Goal: Information Seeking & Learning: Learn about a topic

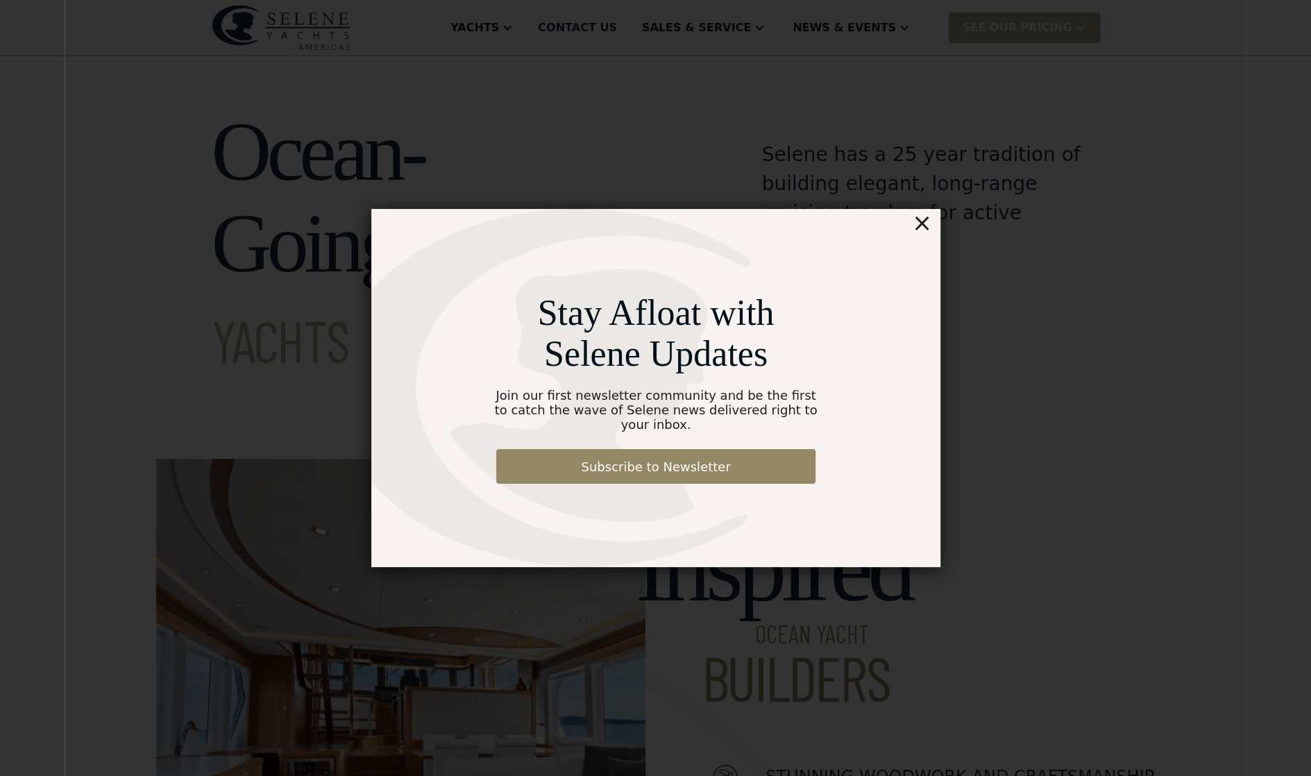
click at [924, 232] on div "×" at bounding box center [921, 223] width 20 height 28
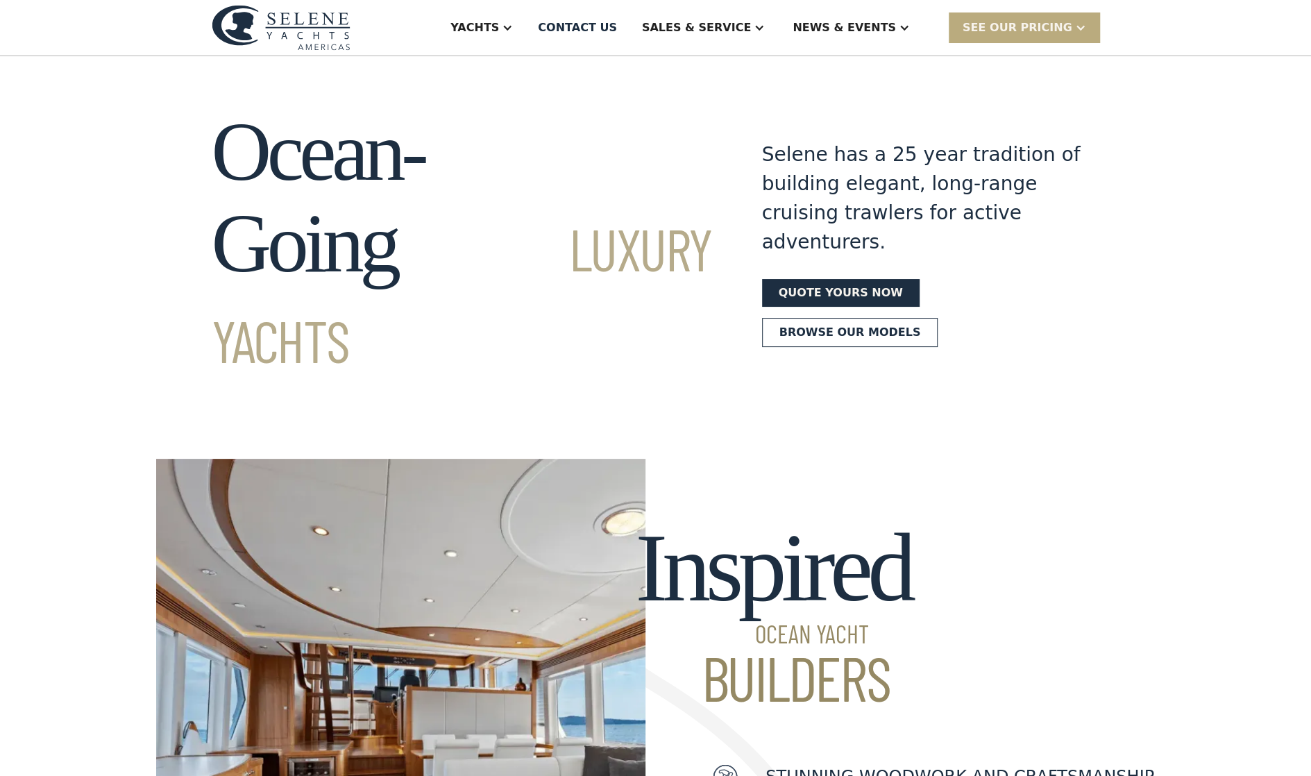
click at [1071, 34] on div "SEE Our Pricing" at bounding box center [1018, 27] width 110 height 17
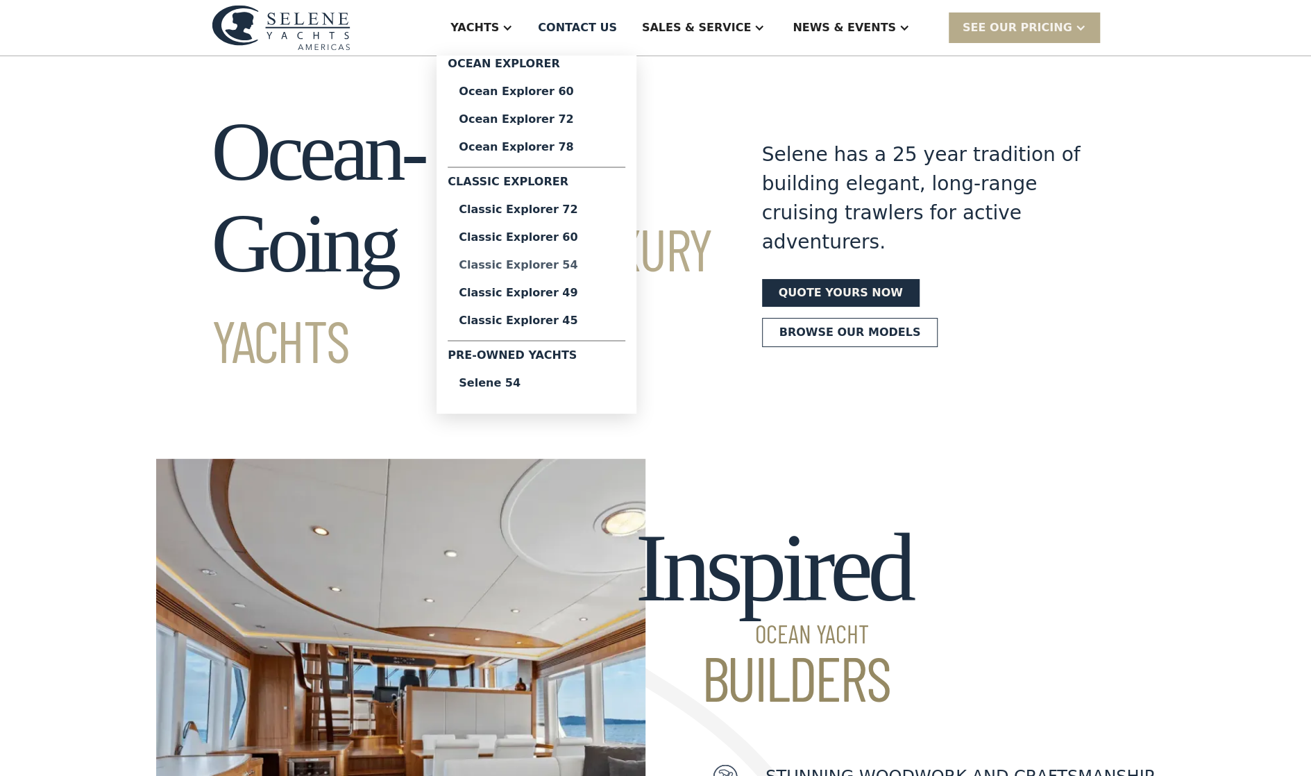
click at [589, 266] on div "Classic Explorer 54" at bounding box center [536, 265] width 155 height 11
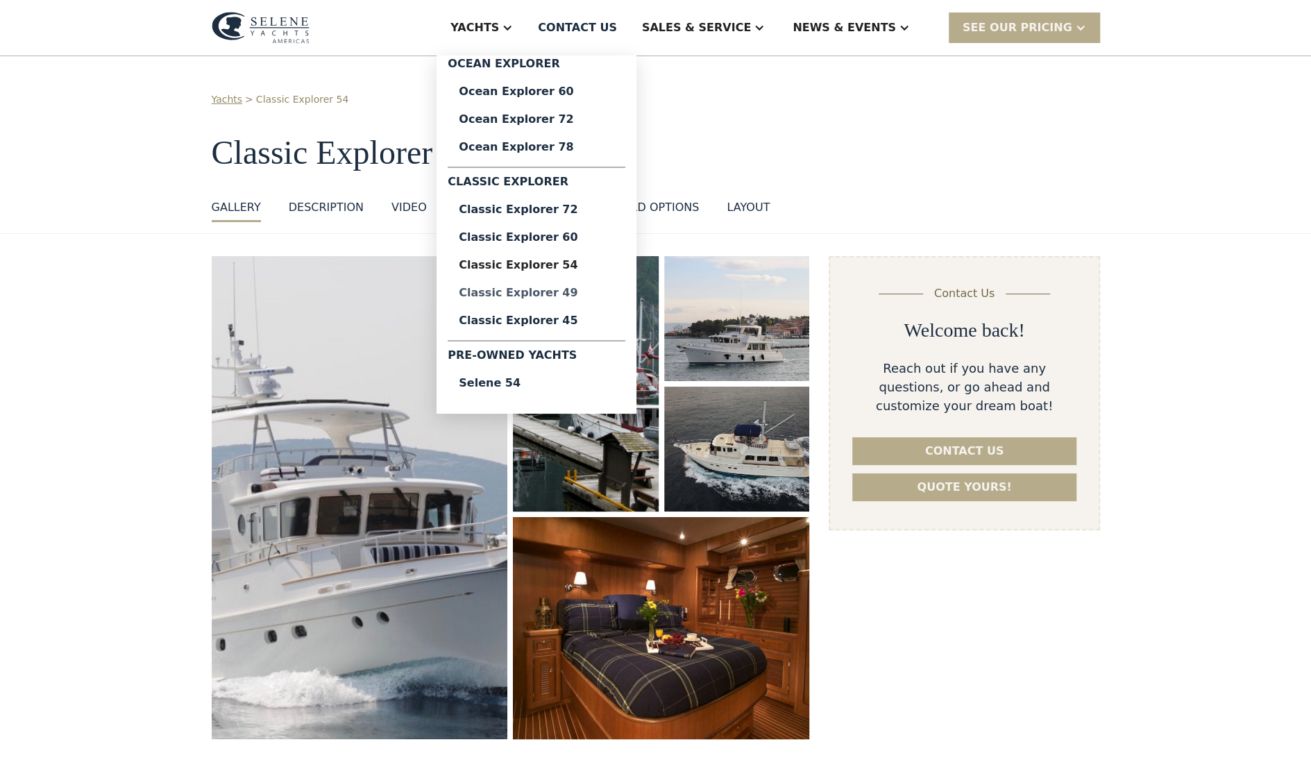
click at [582, 294] on div "Classic Explorer 49" at bounding box center [536, 292] width 155 height 11
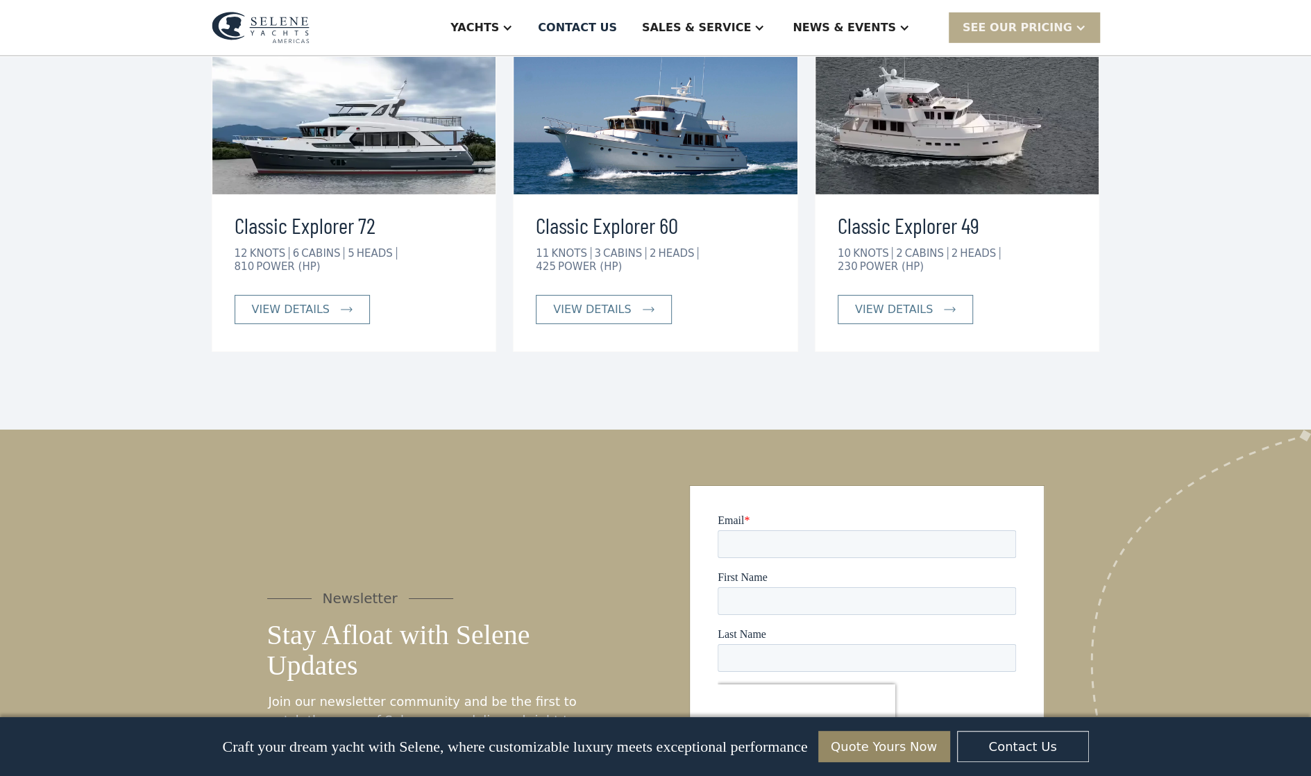
scroll to position [3260, 0]
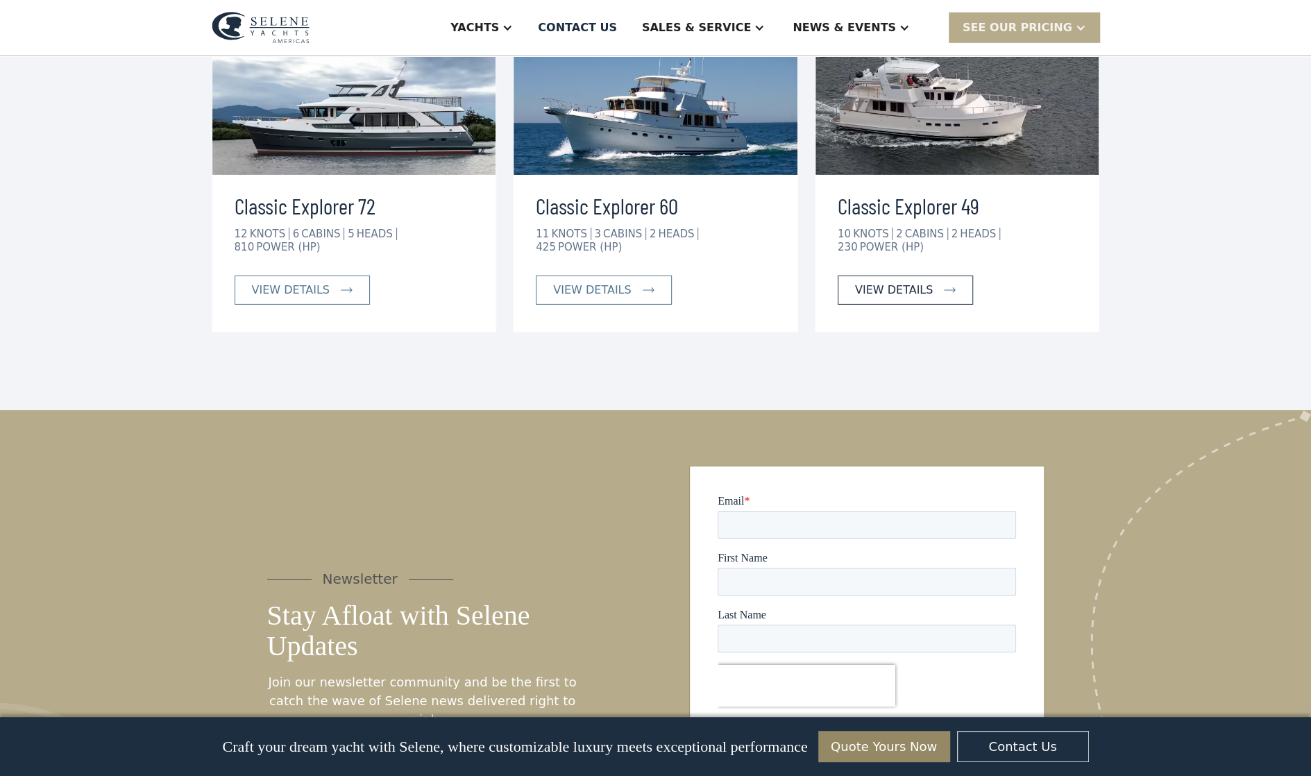
click at [912, 282] on div "view details" at bounding box center [894, 290] width 78 height 17
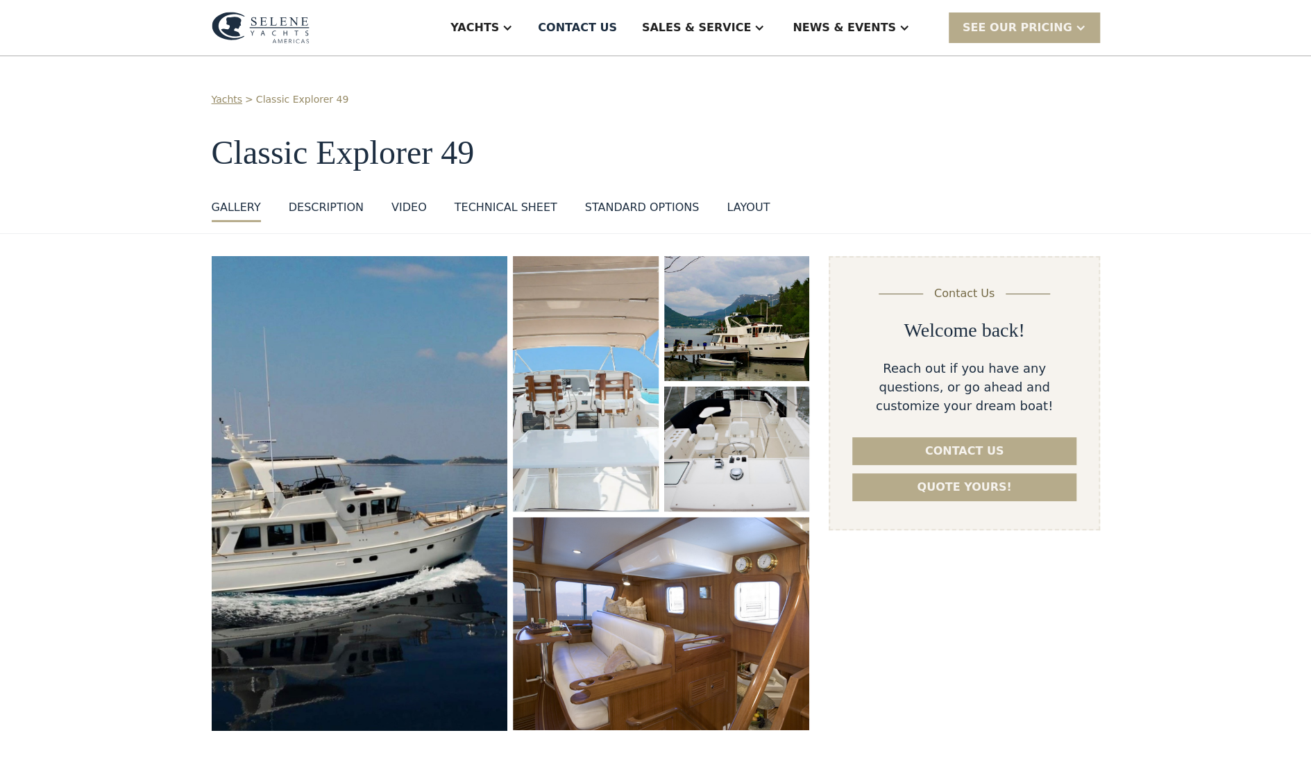
click at [354, 400] on img "open lightbox" at bounding box center [360, 493] width 314 height 502
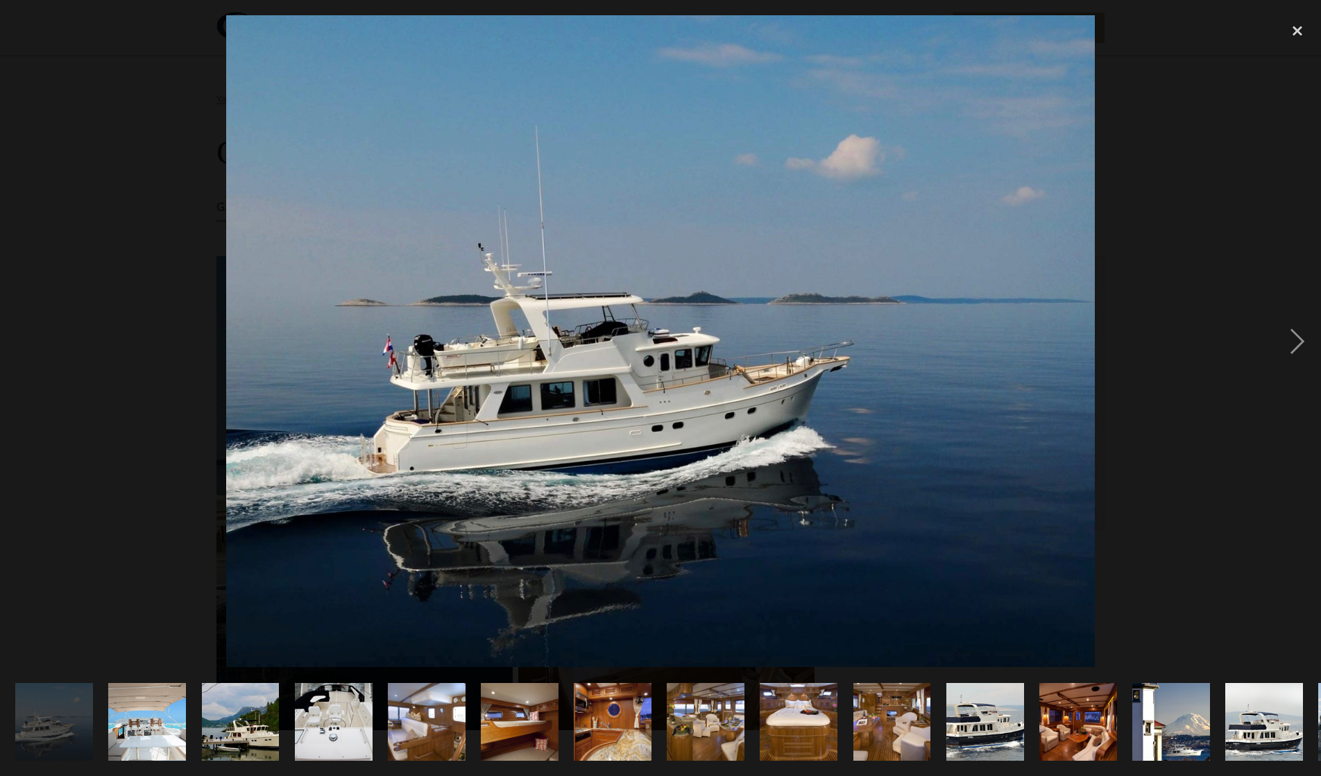
click at [337, 720] on img "show item 4 of 25" at bounding box center [333, 722] width 103 height 78
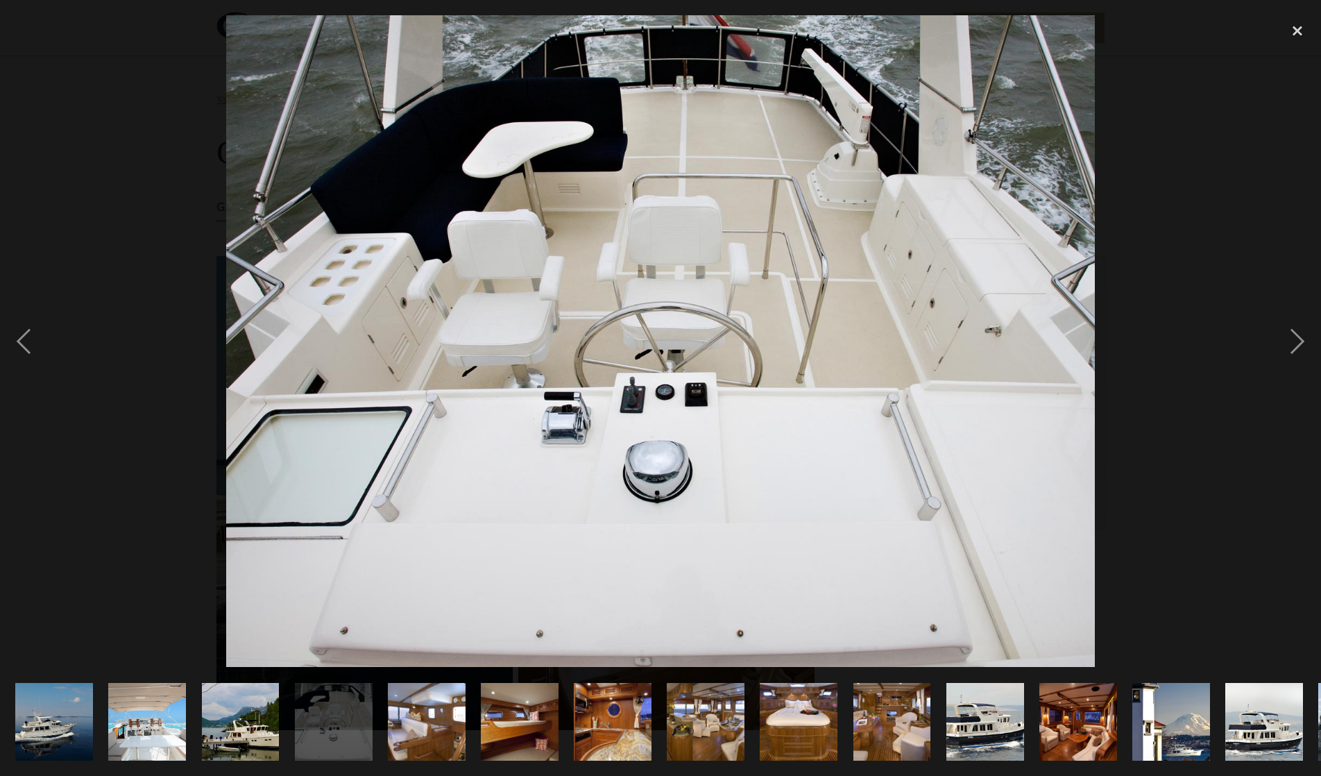
click at [425, 722] on img "show item 5 of 25" at bounding box center [427, 722] width 108 height 78
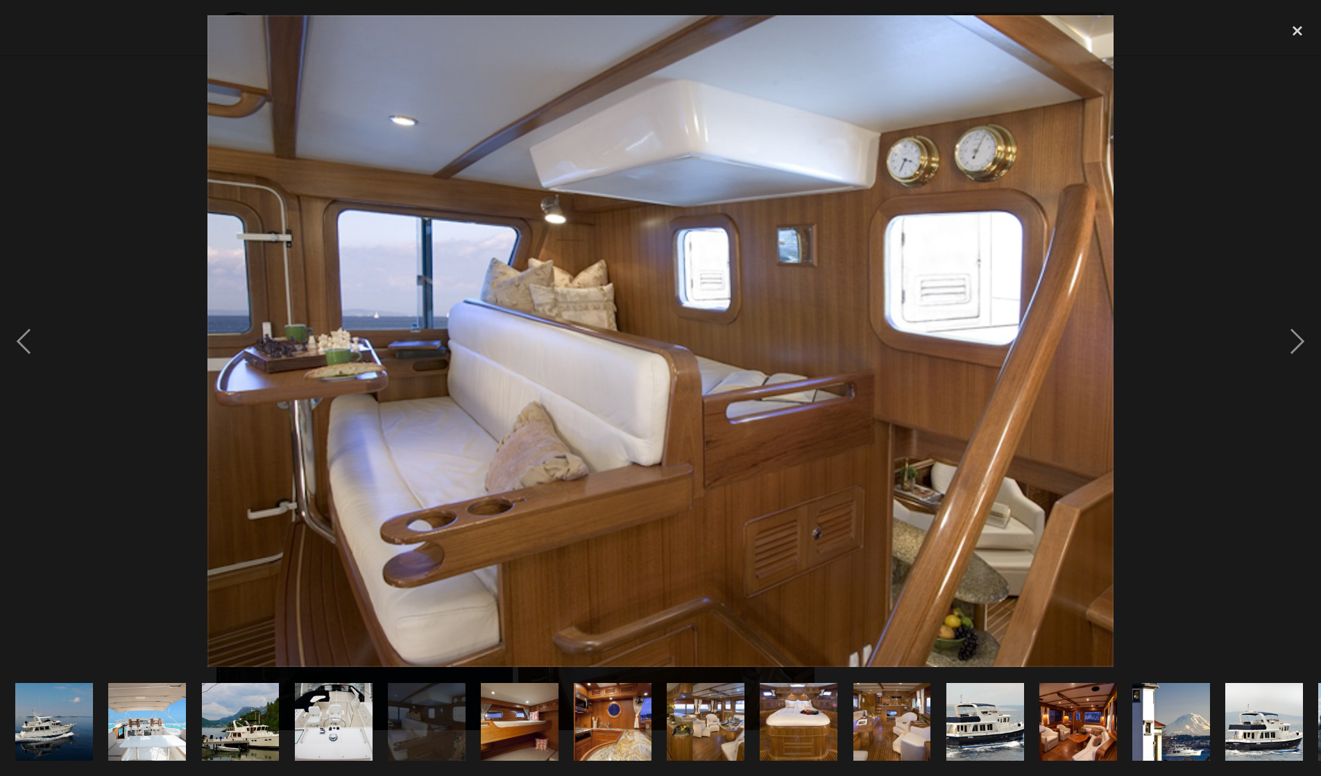
click at [519, 722] on img "show item 6 of 25" at bounding box center [520, 722] width 116 height 78
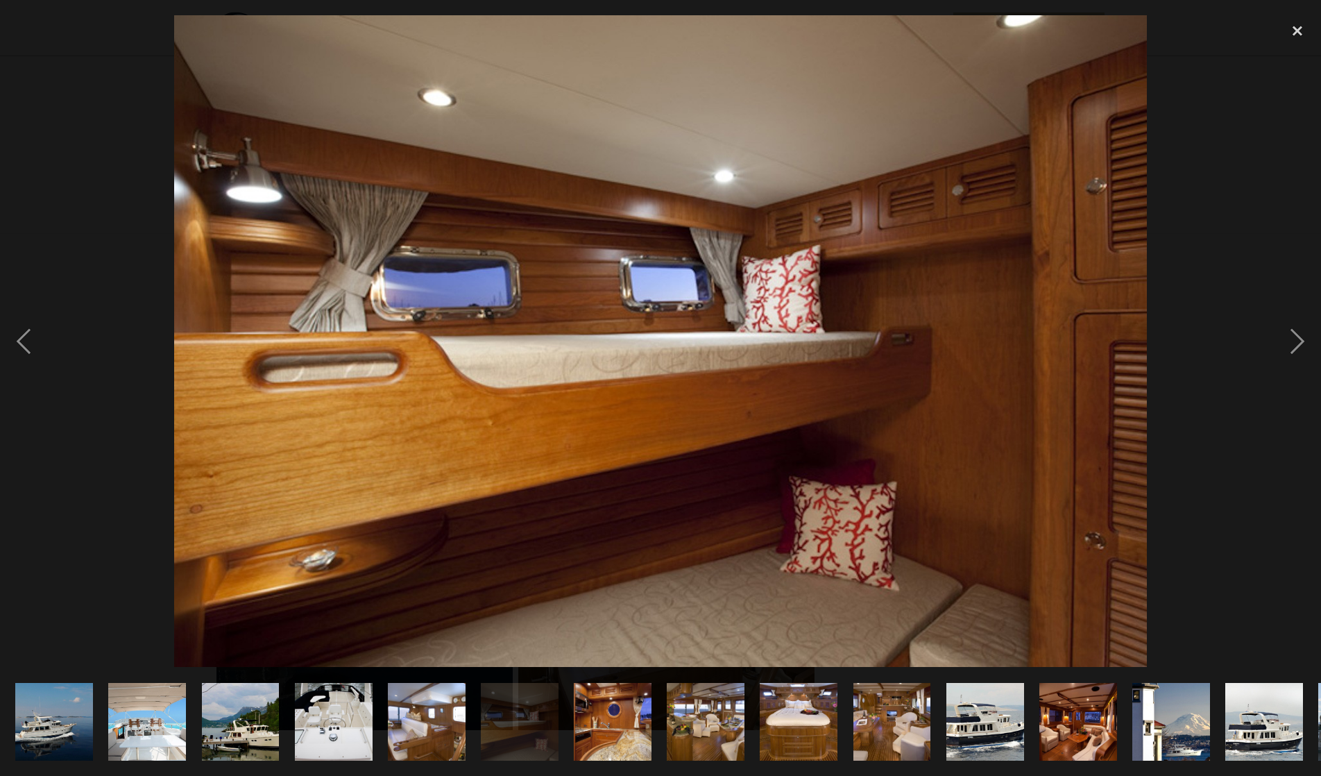
click at [605, 715] on img "show item 7 of 25" at bounding box center [612, 722] width 117 height 78
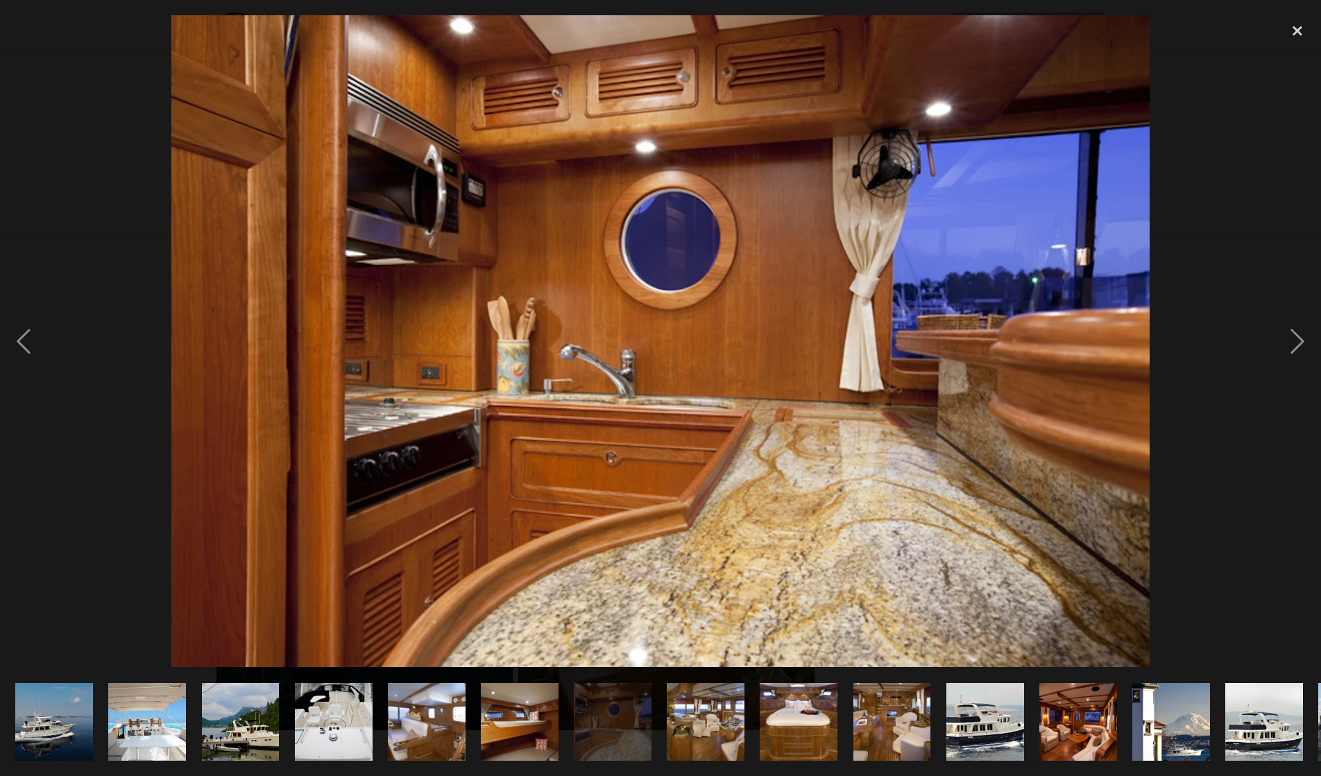
click at [686, 715] on img "show item 8 of 25" at bounding box center [705, 722] width 117 height 78
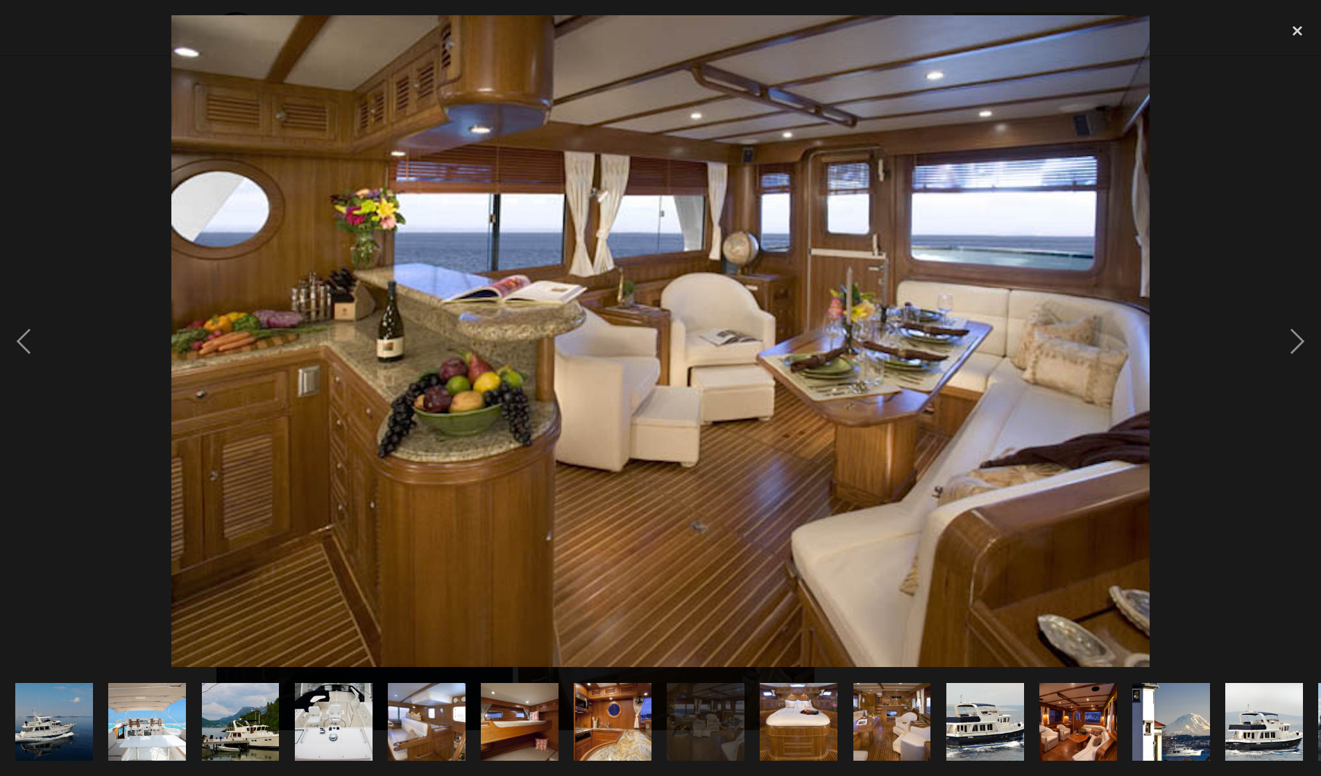
click at [783, 715] on img "show item 9 of 25" at bounding box center [798, 722] width 117 height 78
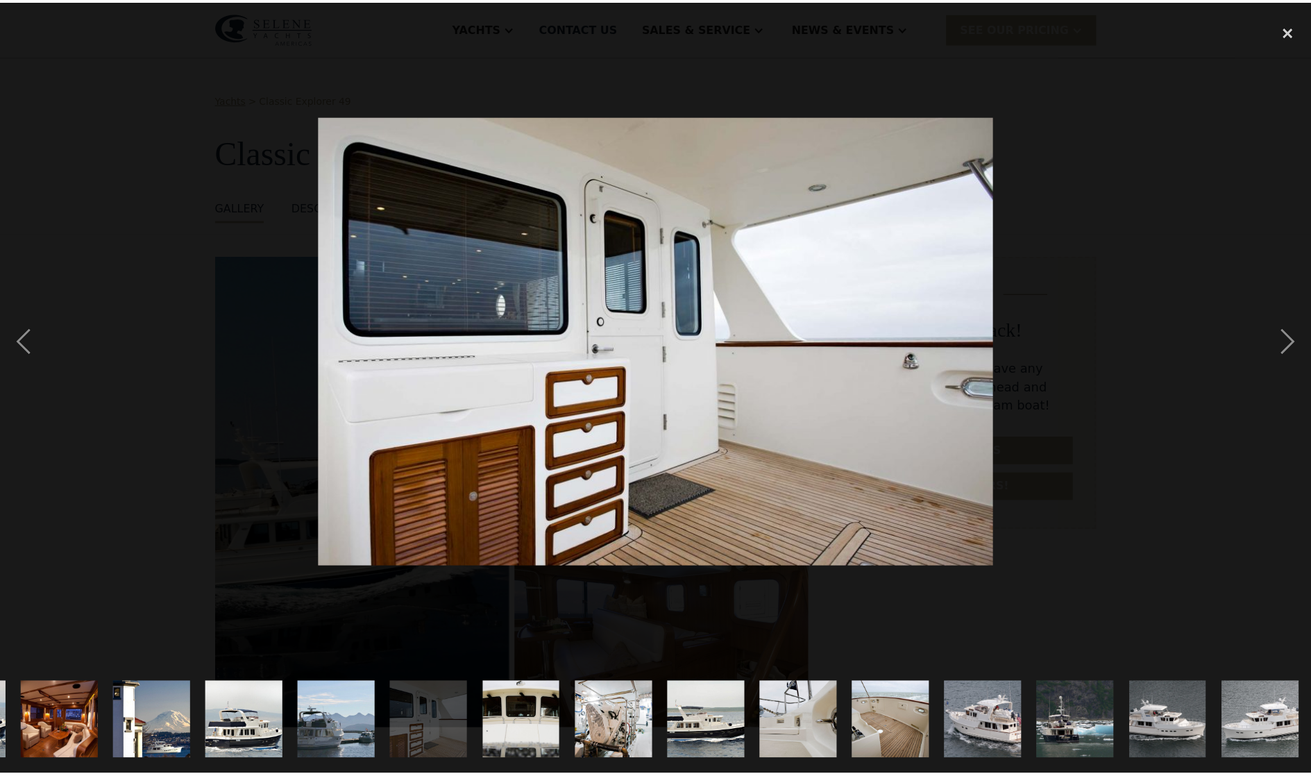
scroll to position [0, 1022]
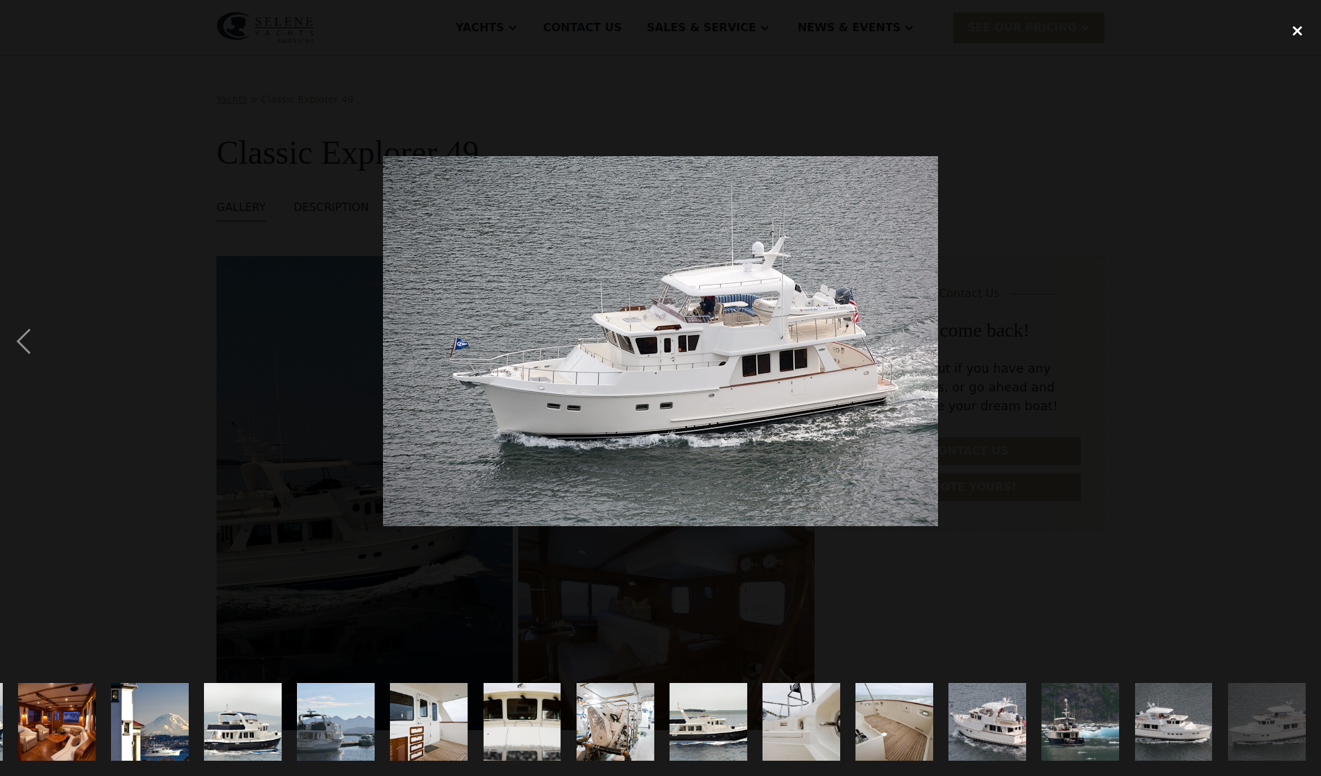
click at [1298, 31] on div "close lightbox" at bounding box center [1297, 30] width 47 height 31
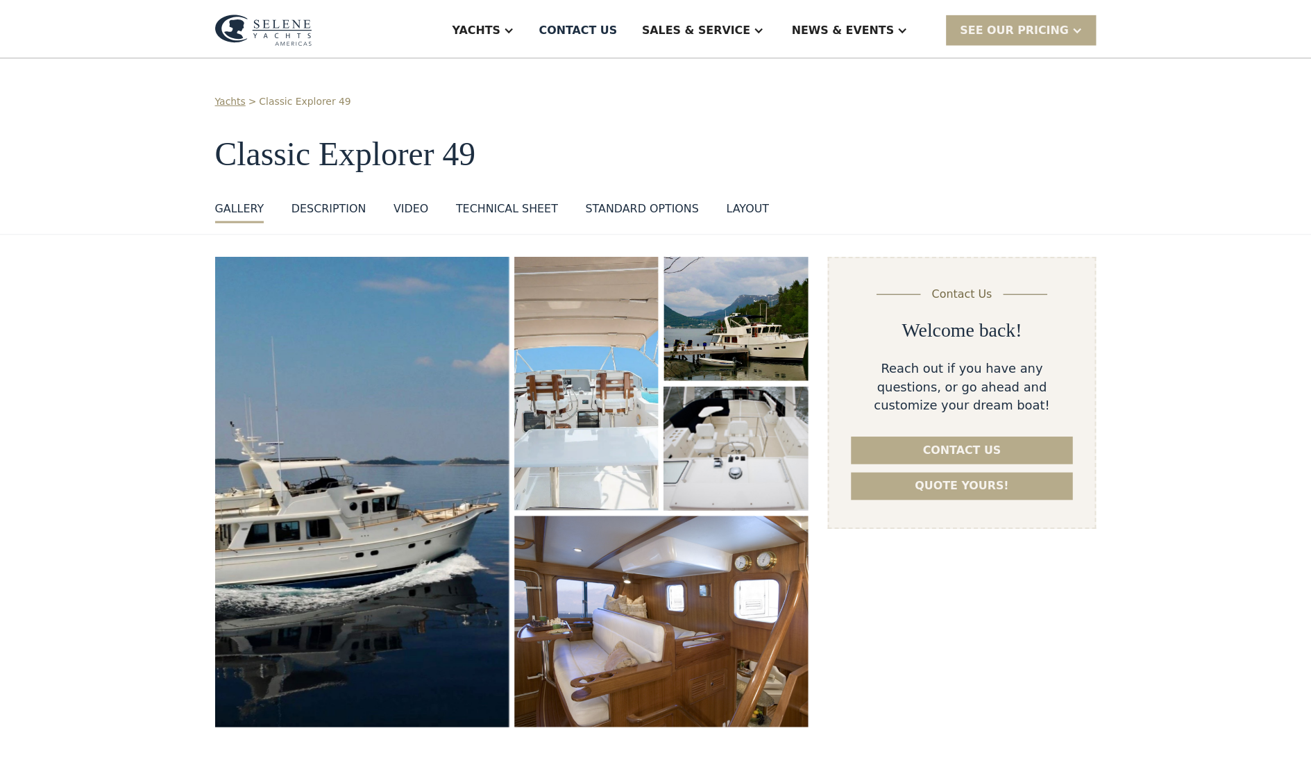
scroll to position [0, 0]
